Goal: Navigation & Orientation: Find specific page/section

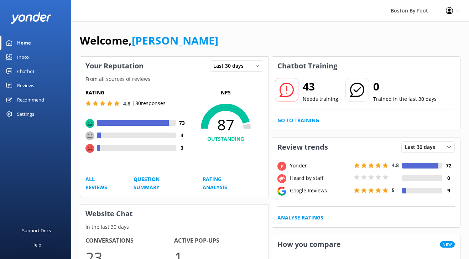
click at [27, 83] on div "Reviews" at bounding box center [25, 85] width 17 height 14
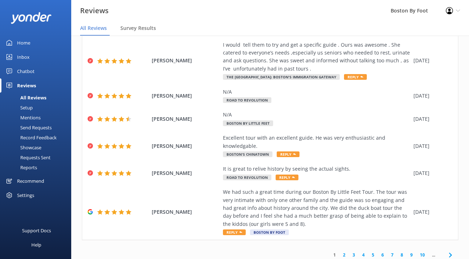
scroll to position [166, 0]
click at [344, 252] on link "2" at bounding box center [345, 255] width 10 height 7
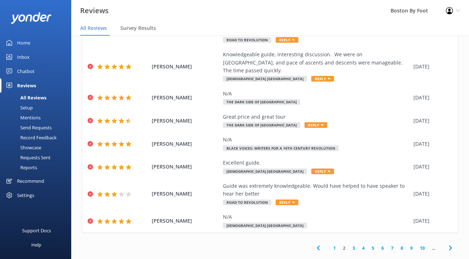
scroll to position [127, 0]
click at [333, 245] on link "1" at bounding box center [335, 248] width 10 height 7
